Goal: Information Seeking & Learning: Learn about a topic

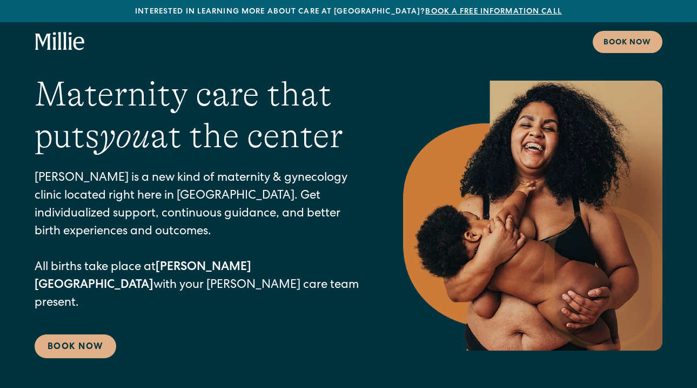
click at [70, 50] on icon "home" at bounding box center [60, 41] width 50 height 19
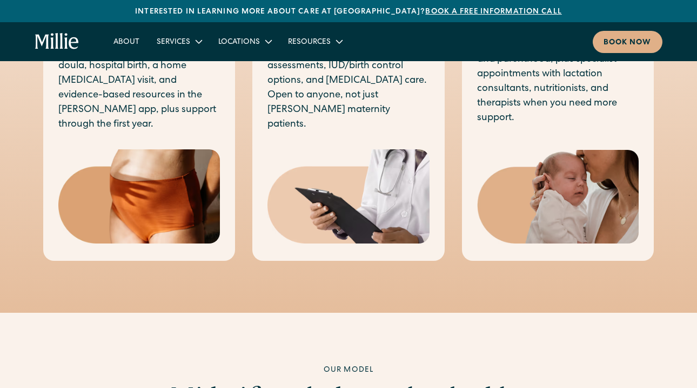
scroll to position [693, 0]
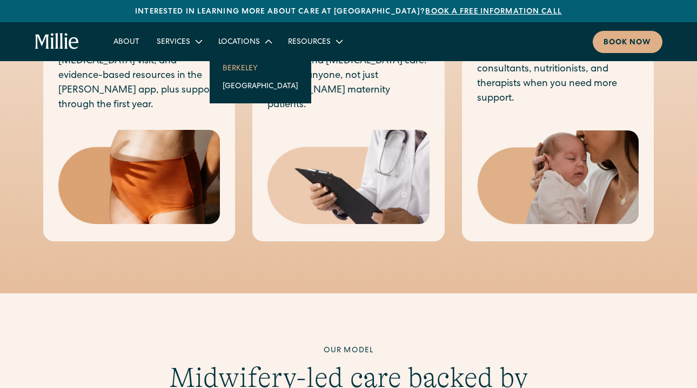
click at [241, 67] on link "Berkeley" at bounding box center [260, 68] width 93 height 18
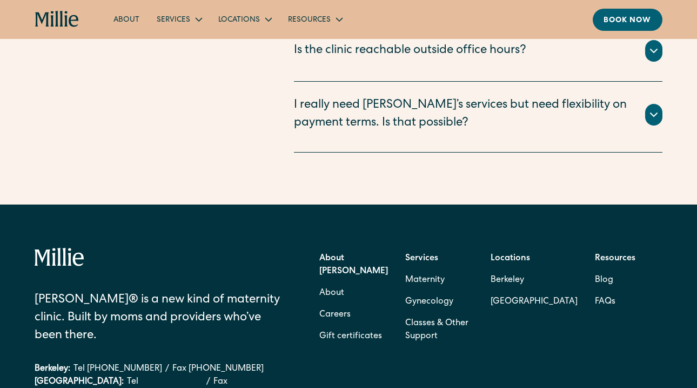
scroll to position [3094, 0]
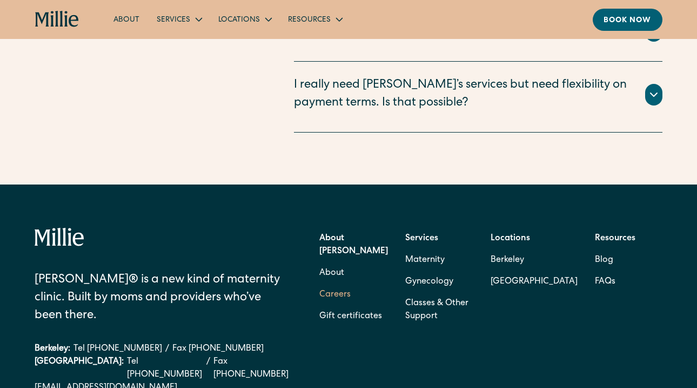
click at [337, 284] on link "Careers" at bounding box center [334, 295] width 31 height 22
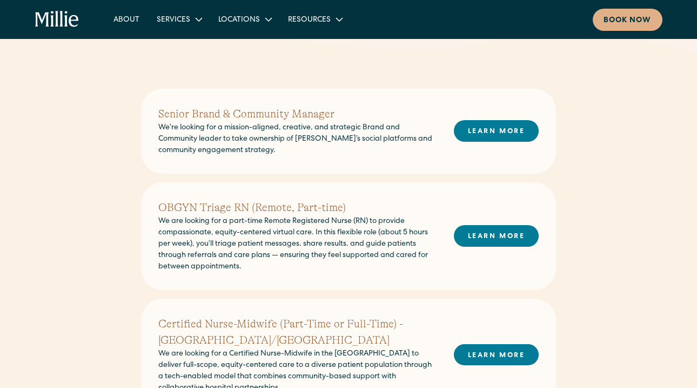
scroll to position [228, 0]
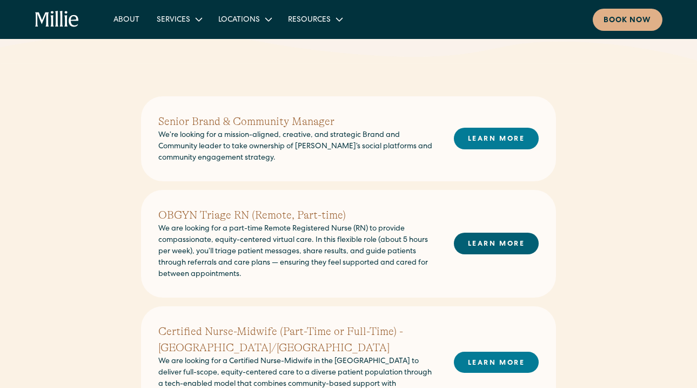
click at [479, 244] on link "LEARN MORE" at bounding box center [496, 242] width 85 height 21
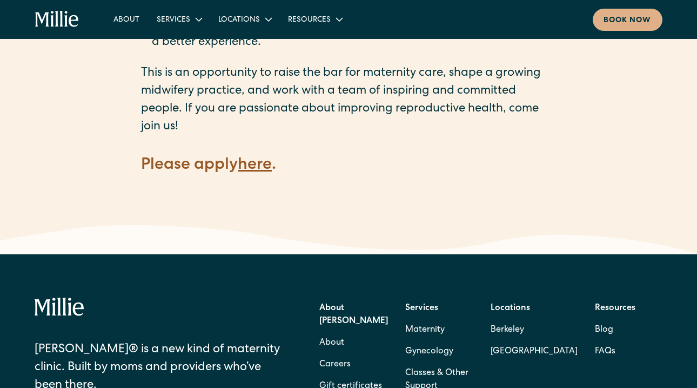
scroll to position [1620, 0]
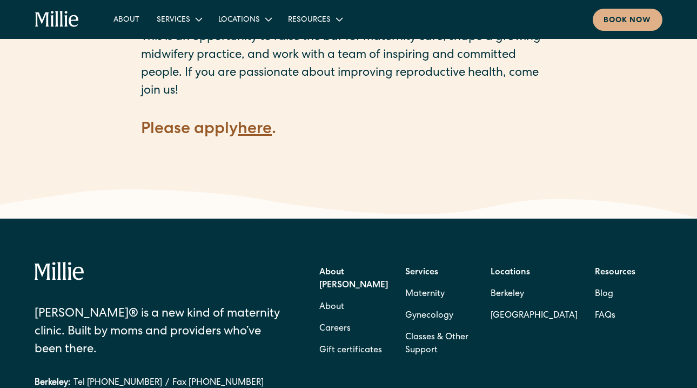
click at [261, 122] on strong "here" at bounding box center [255, 130] width 34 height 16
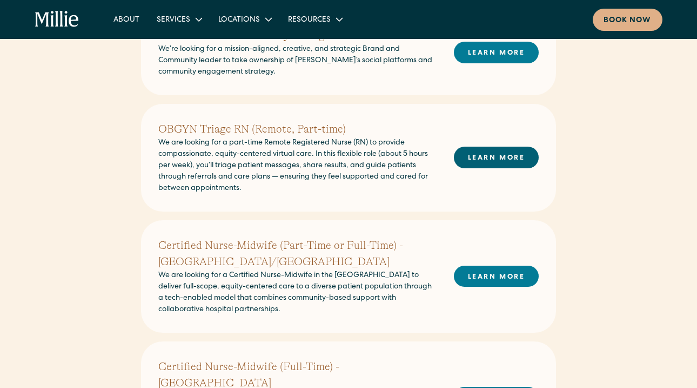
scroll to position [311, 0]
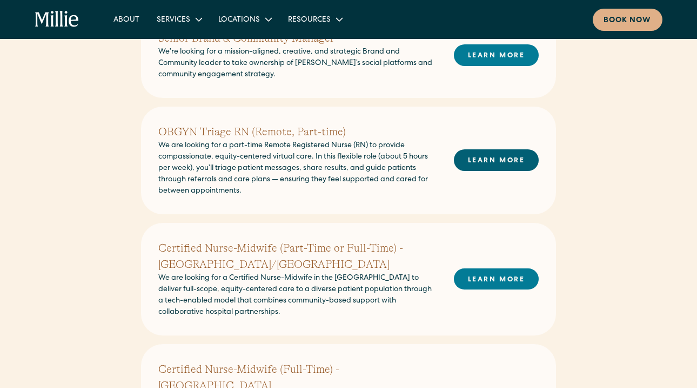
click at [495, 159] on link "LEARN MORE" at bounding box center [496, 159] width 85 height 21
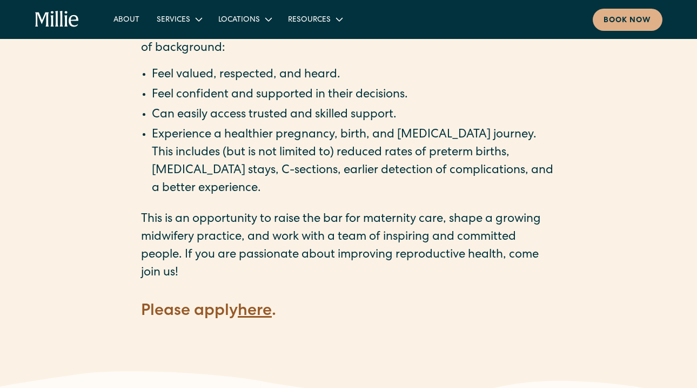
scroll to position [1440, 0]
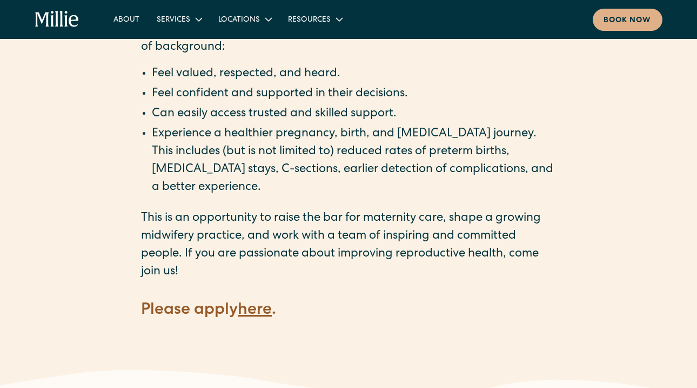
click at [253, 302] on strong "here" at bounding box center [255, 310] width 34 height 16
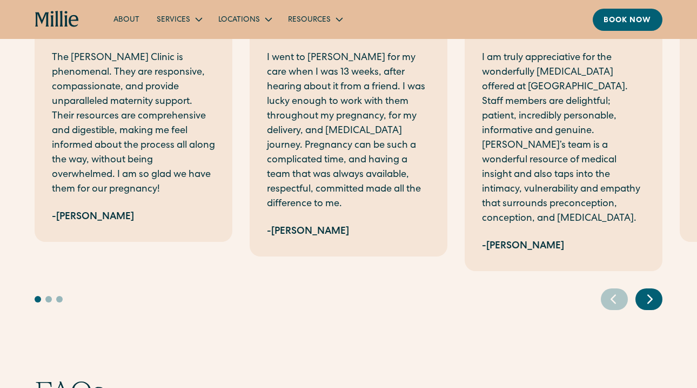
scroll to position [2501, 0]
